Goal: Navigation & Orientation: Find specific page/section

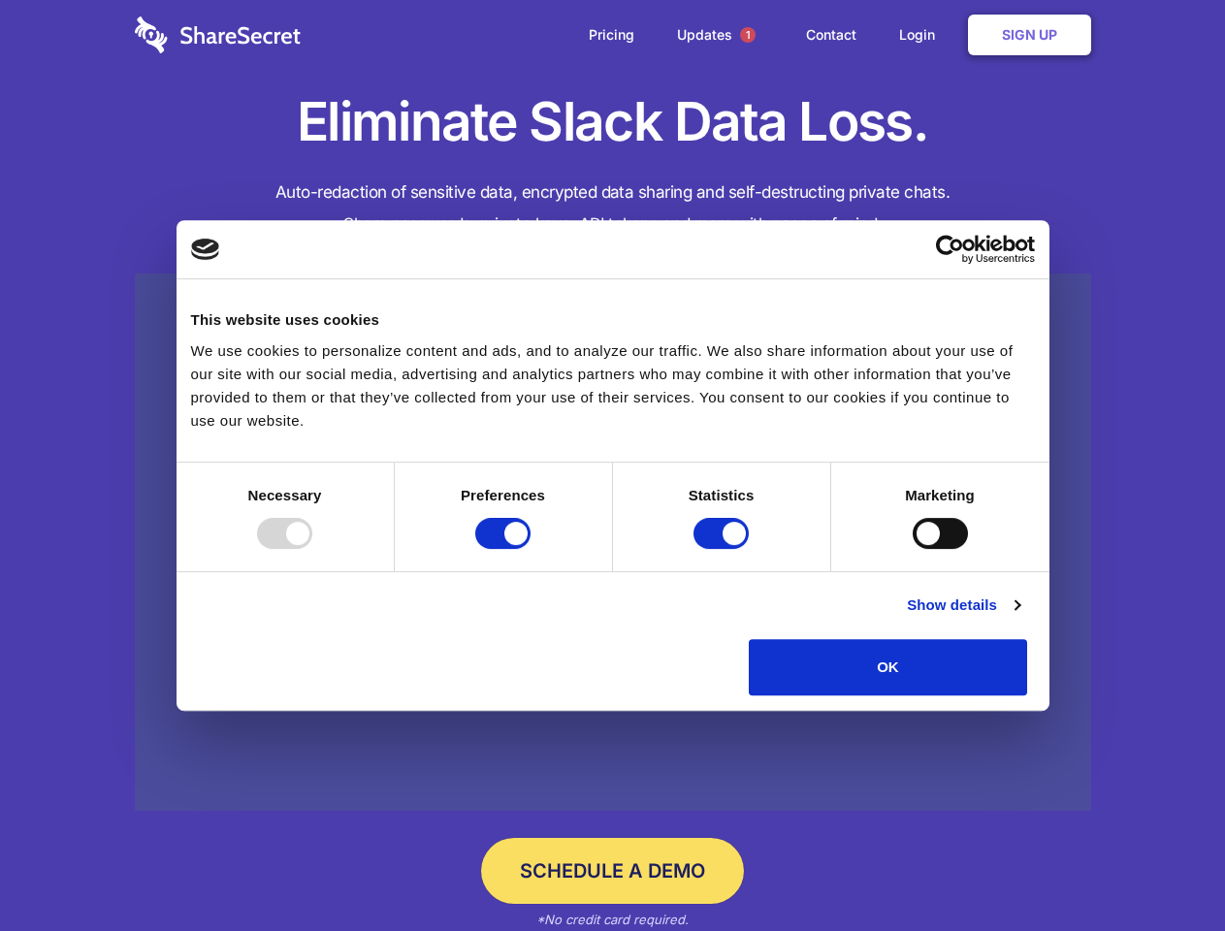
click at [312, 549] on div at bounding box center [284, 533] width 55 height 31
click at [530, 549] on input "Preferences" at bounding box center [502, 533] width 55 height 31
checkbox input "false"
click at [723, 549] on input "Statistics" at bounding box center [720, 533] width 55 height 31
checkbox input "false"
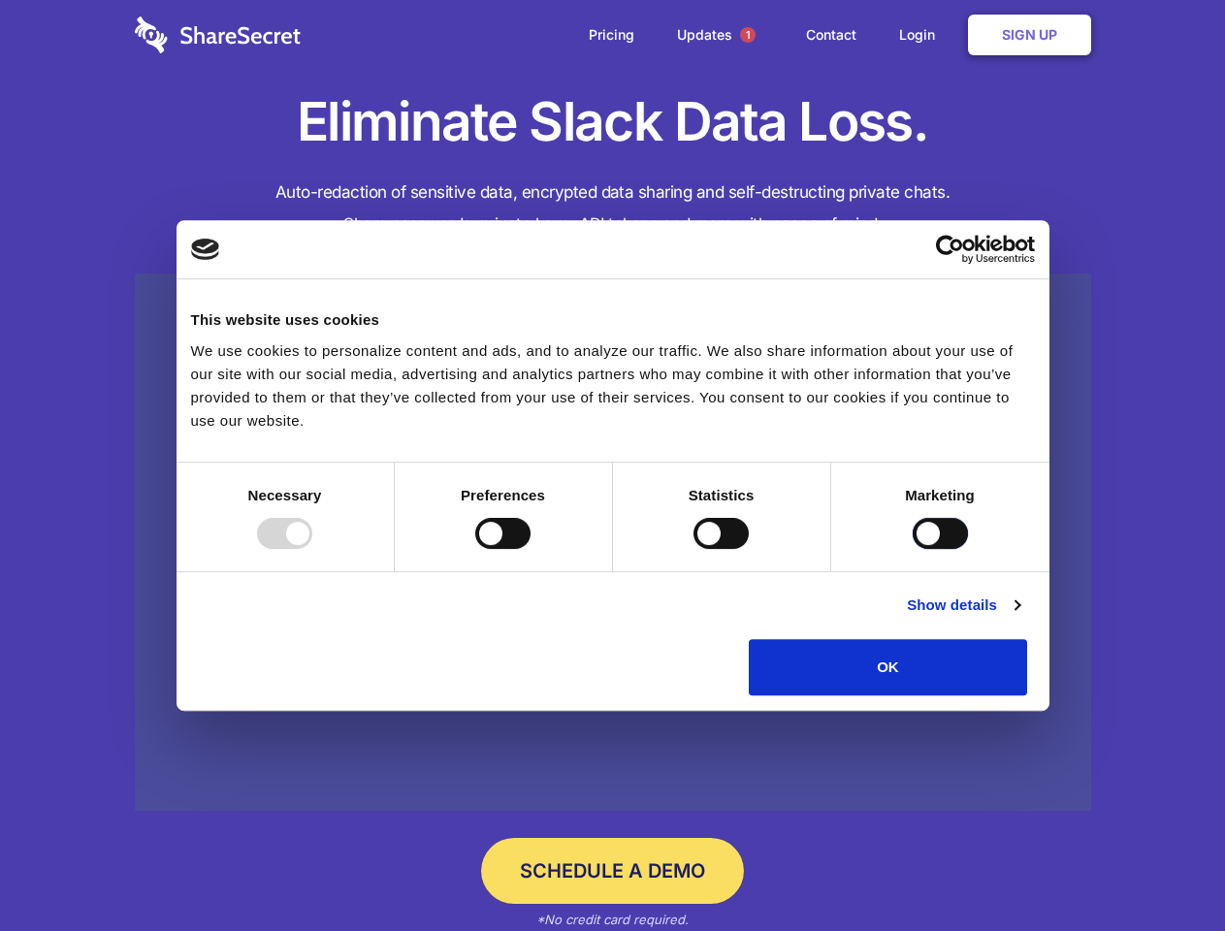
click at [912, 549] on input "Marketing" at bounding box center [939, 533] width 55 height 31
checkbox input "true"
click at [1019, 617] on link "Show details" at bounding box center [963, 604] width 112 height 23
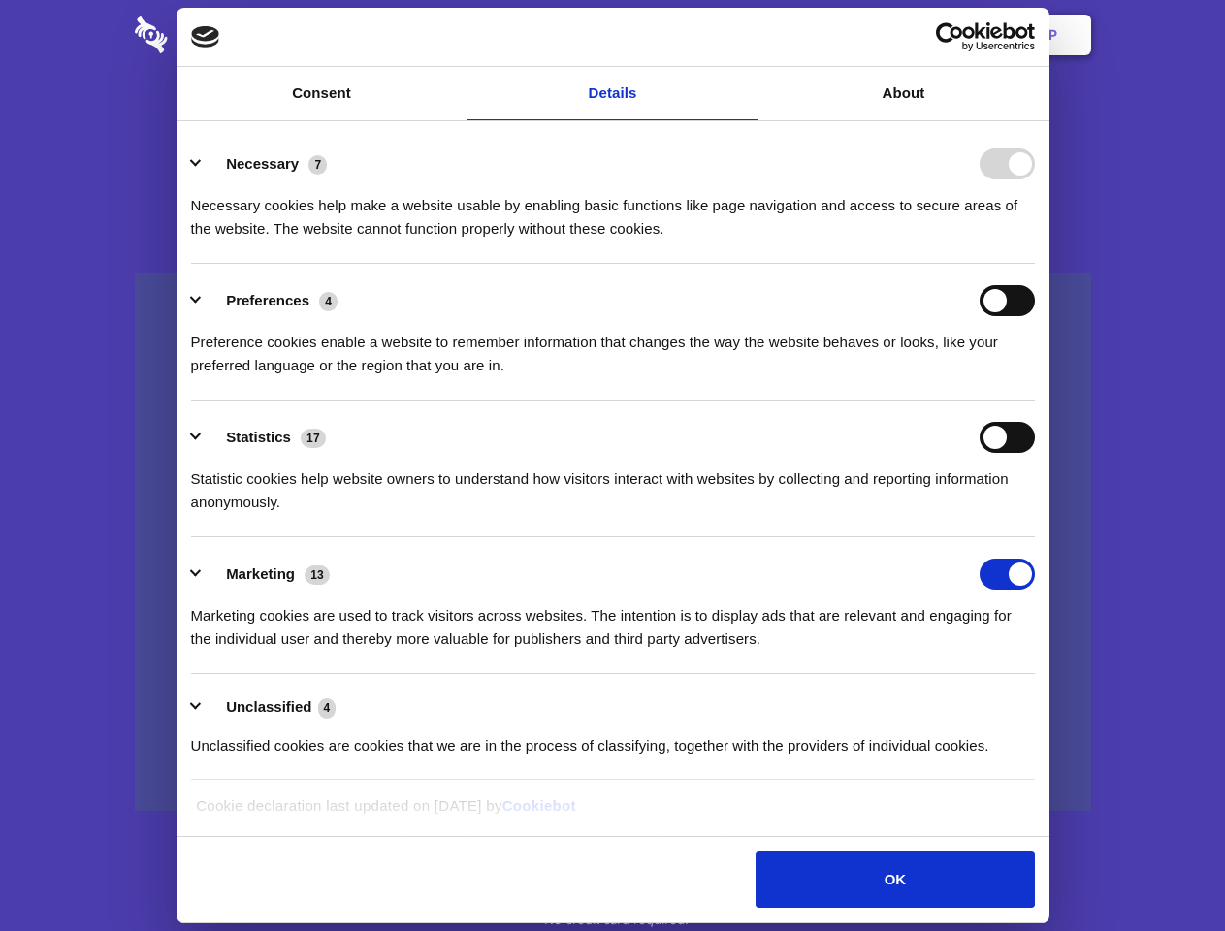
click at [1035, 316] on div "Preferences 4" at bounding box center [613, 300] width 844 height 31
click at [747, 35] on span "1" at bounding box center [748, 35] width 16 height 16
